Goal: Transaction & Acquisition: Subscribe to service/newsletter

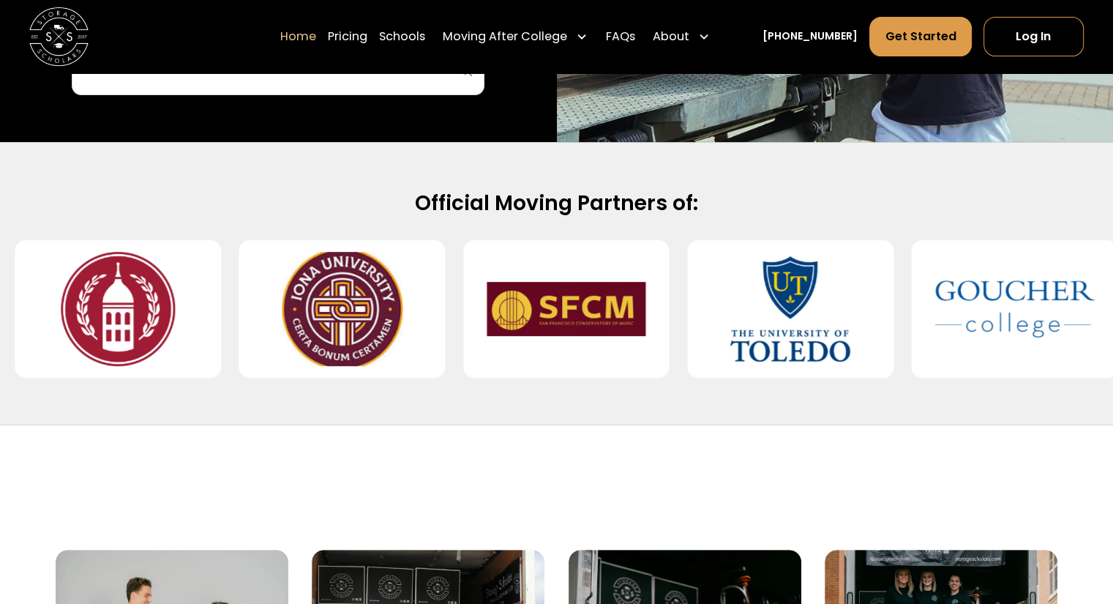
scroll to position [553, 0]
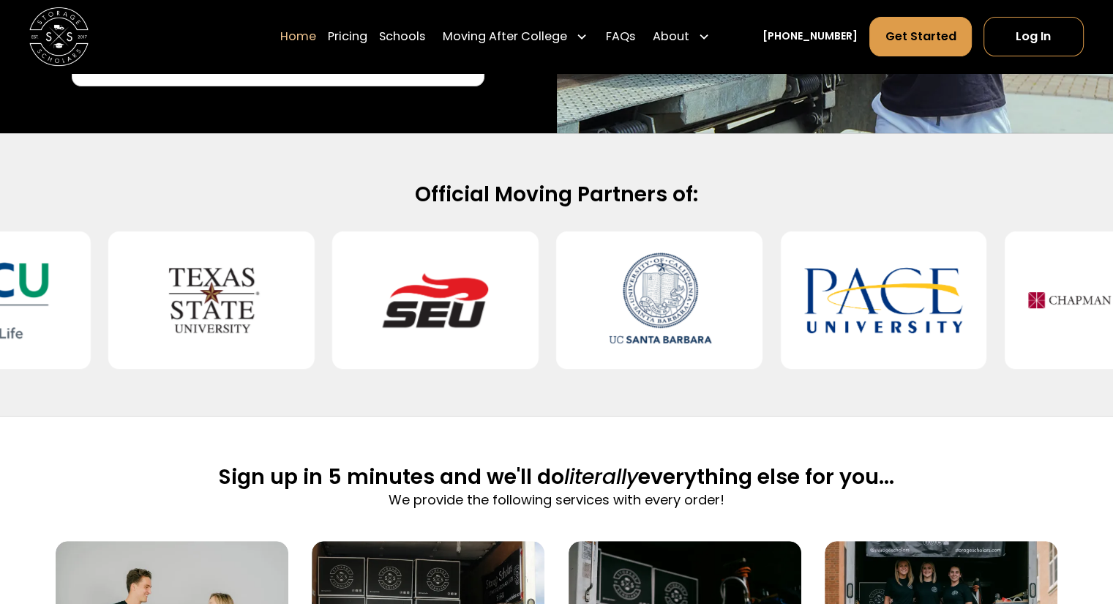
click at [926, 476] on div "Sign up in 5 minutes and we'll do literally everything else for you... We provi…" at bounding box center [557, 502] width 1002 height 78
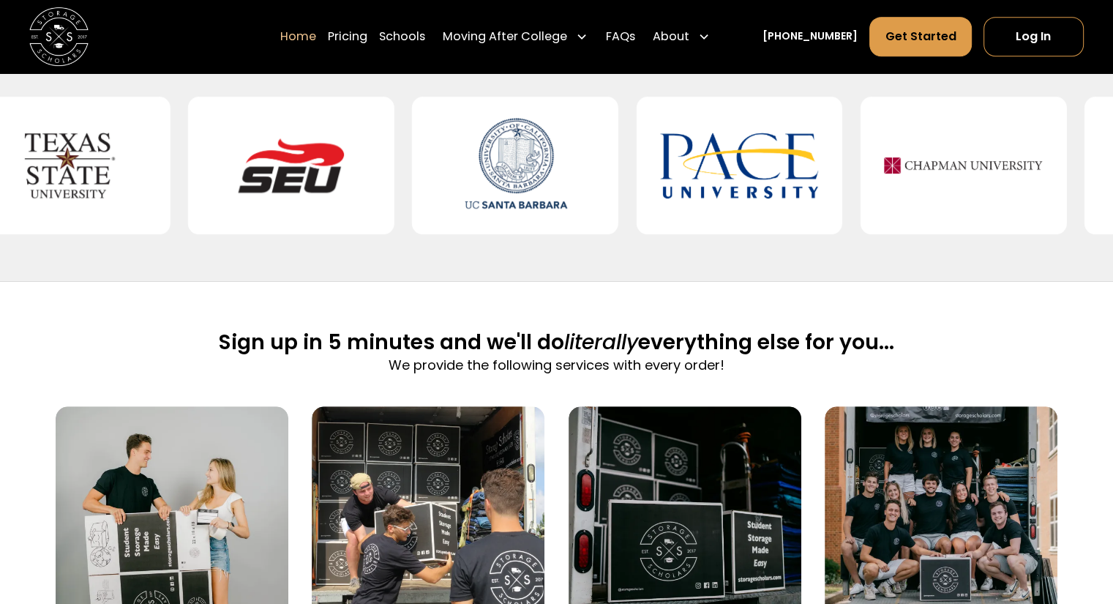
scroll to position [696, 0]
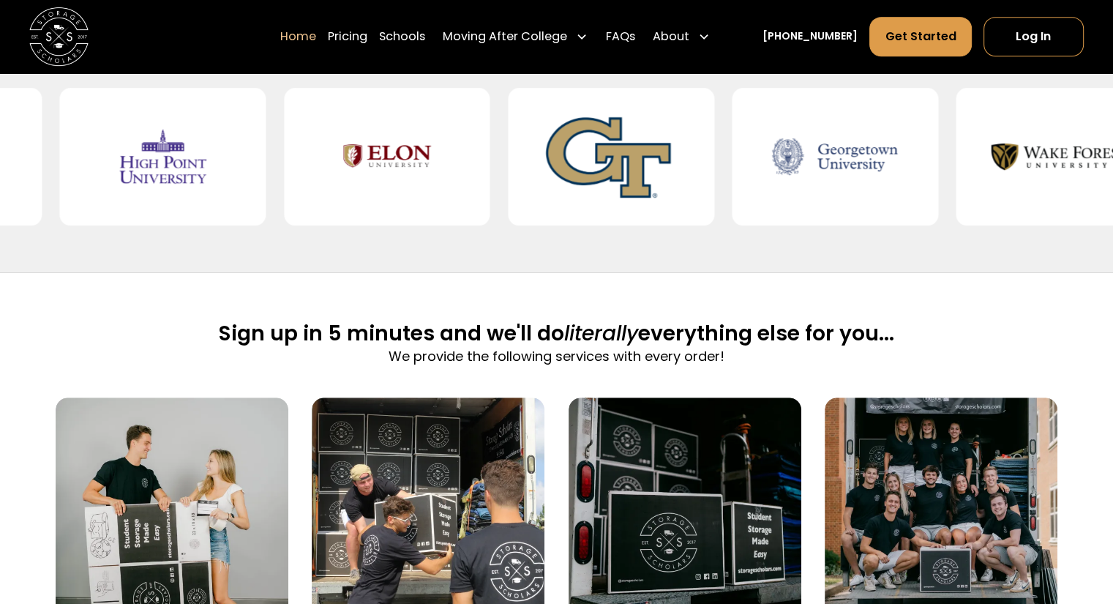
click at [1019, 518] on img at bounding box center [941, 513] width 233 height 233
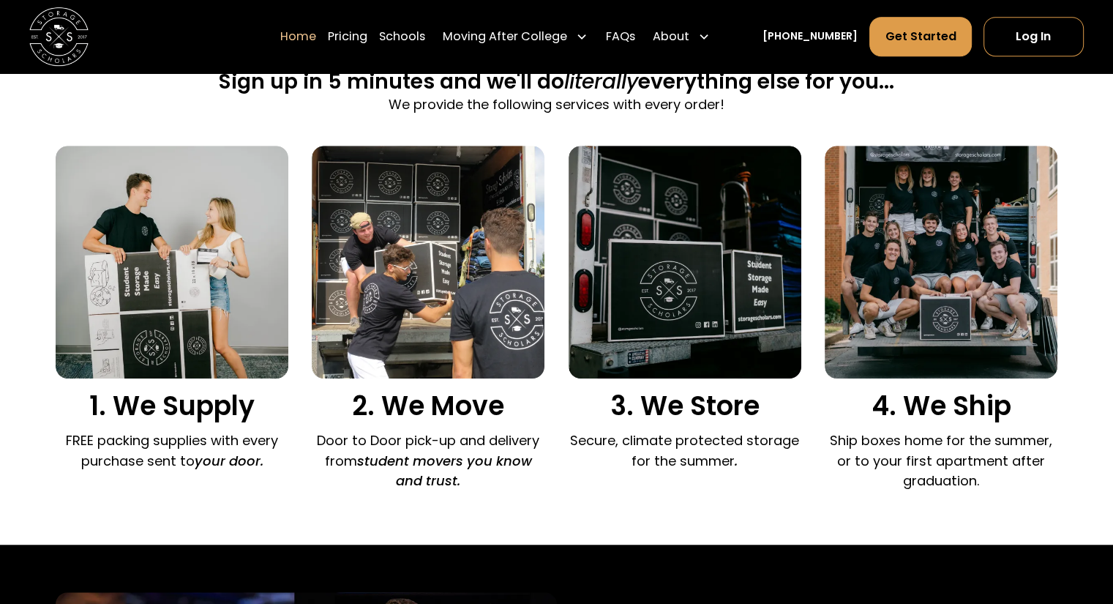
scroll to position [950, 0]
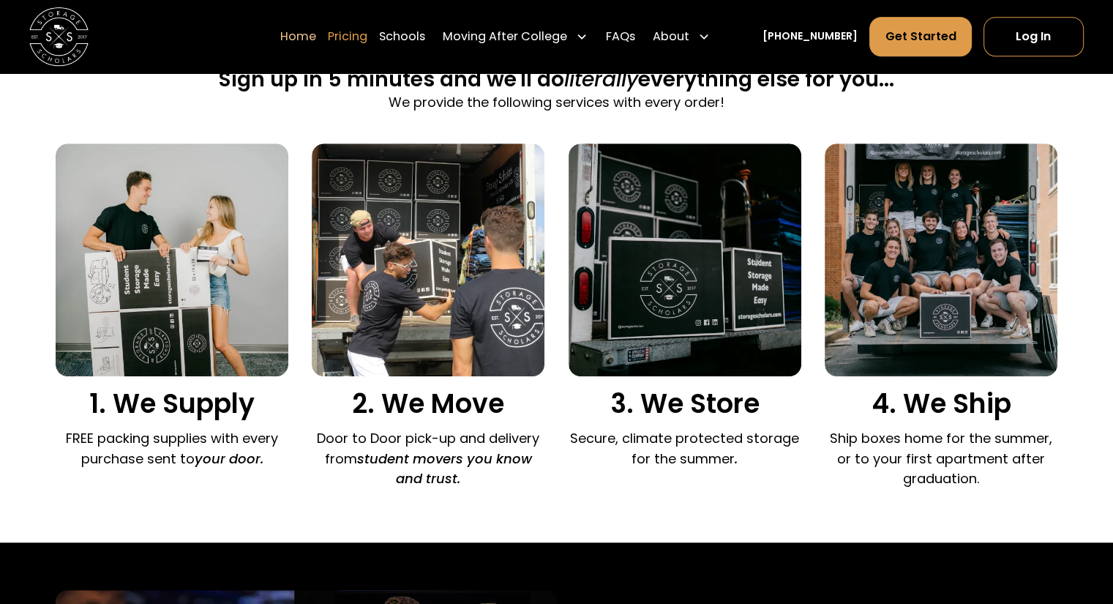
click at [367, 42] on link "Pricing" at bounding box center [348, 36] width 40 height 41
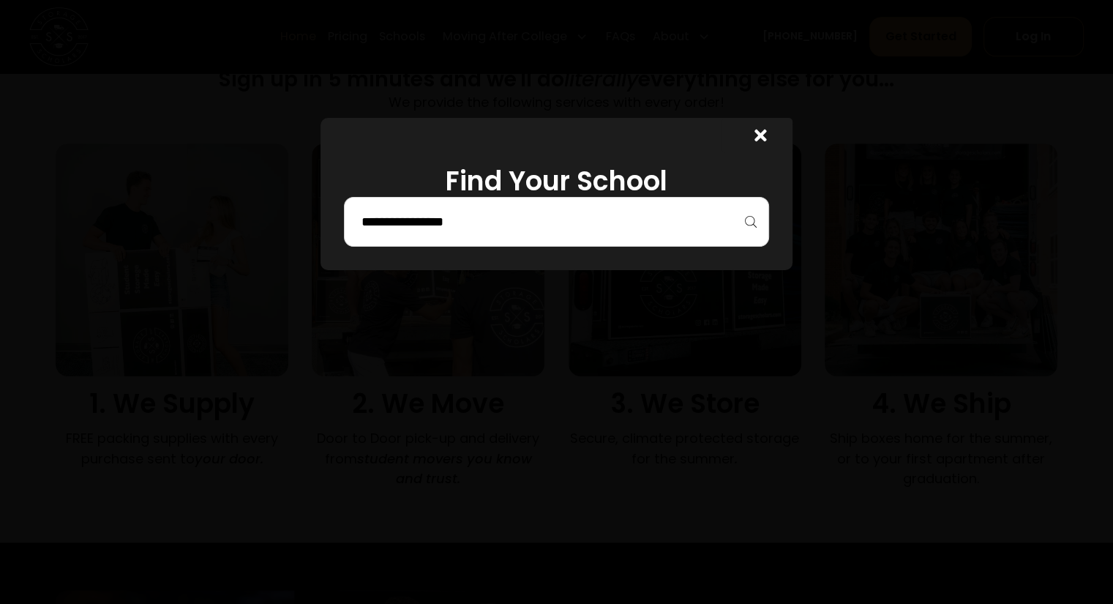
click at [701, 221] on input "search" at bounding box center [556, 221] width 394 height 25
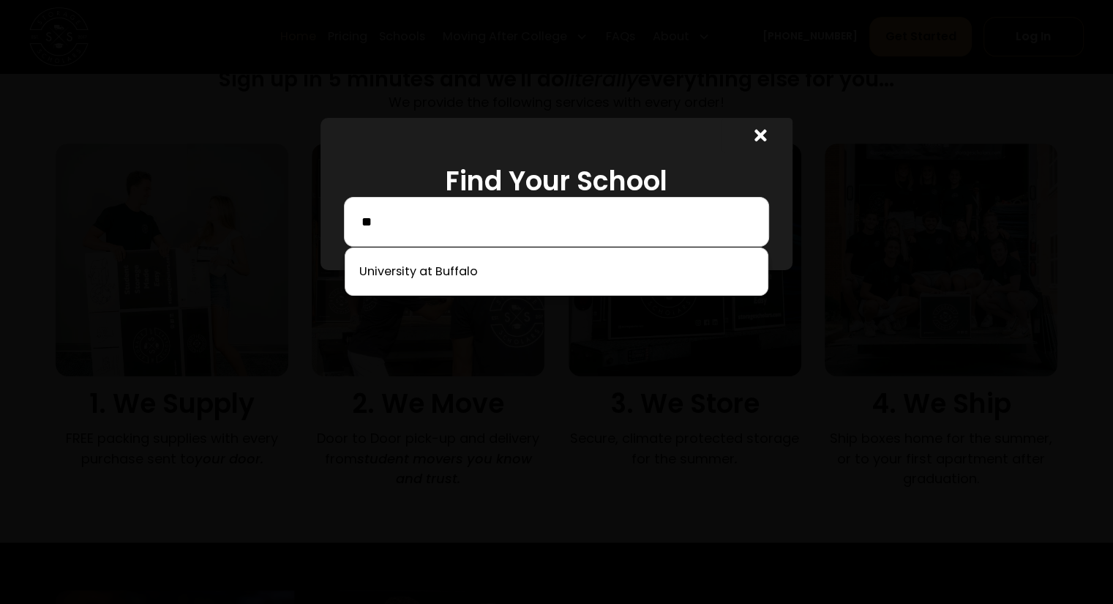
type input "*"
type input "****"
click at [461, 284] on link at bounding box center [556, 271] width 410 height 32
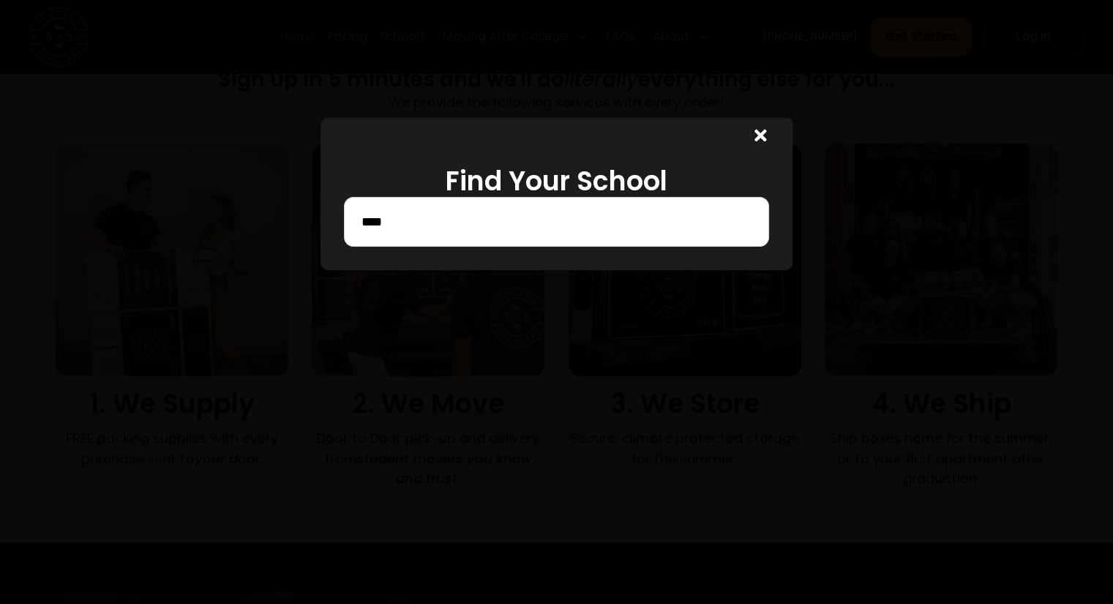
click at [461, 284] on div at bounding box center [556, 302] width 1113 height 604
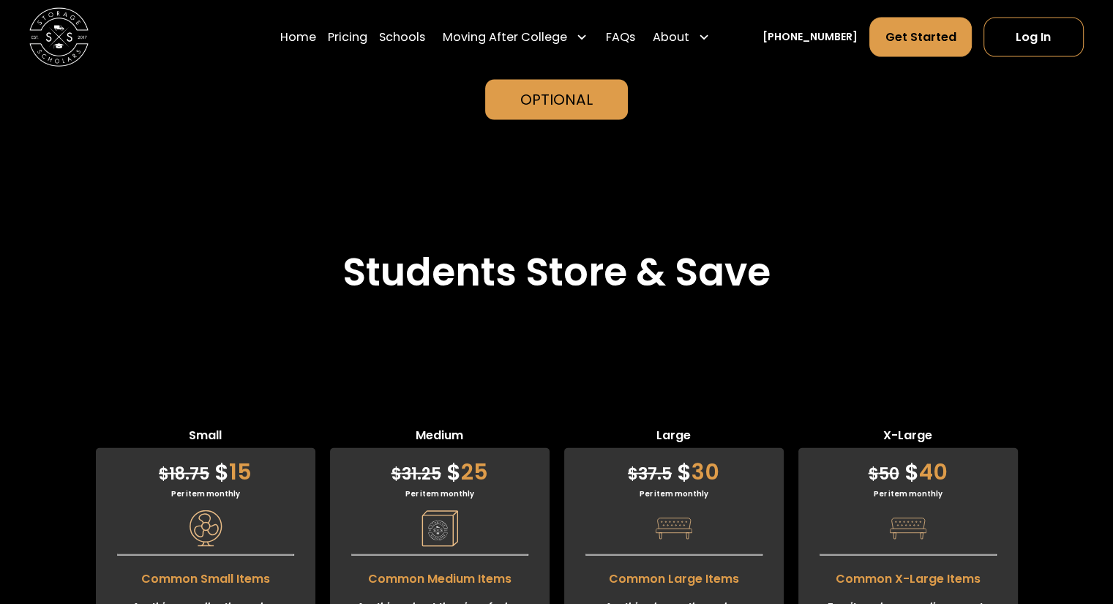
scroll to position [3330, 0]
